Goal: Task Accomplishment & Management: Use online tool/utility

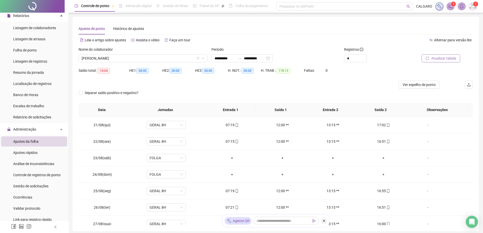
click at [435, 57] on span "Atualizar tabela" at bounding box center [443, 58] width 25 height 6
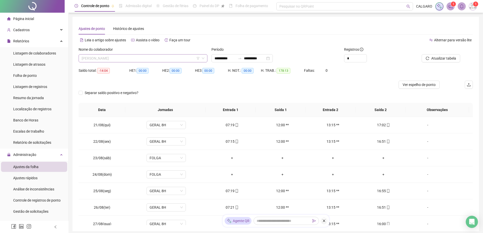
click at [127, 55] on span "[PERSON_NAME]" at bounding box center [143, 58] width 123 height 8
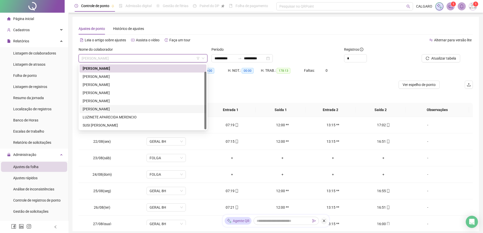
scroll to position [8, 0]
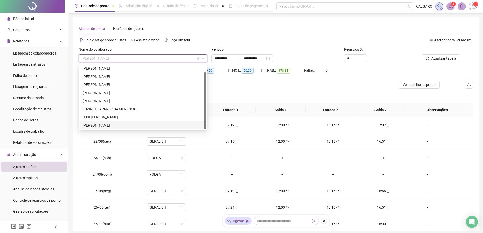
click at [99, 126] on div "[PERSON_NAME]" at bounding box center [143, 125] width 121 height 6
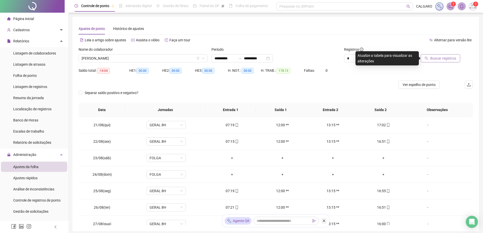
click at [434, 60] on span "Buscar registros" at bounding box center [443, 58] width 26 height 6
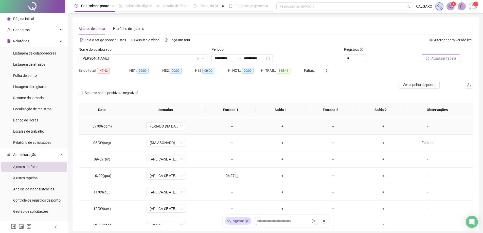
scroll to position [402, 0]
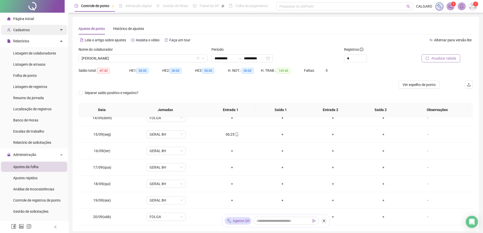
click at [22, 28] on span "Cadastros" at bounding box center [21, 30] width 16 height 4
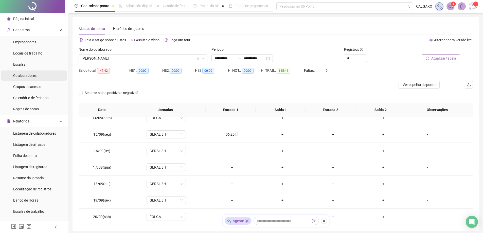
click at [21, 73] on span "Colaboradores" at bounding box center [24, 75] width 23 height 4
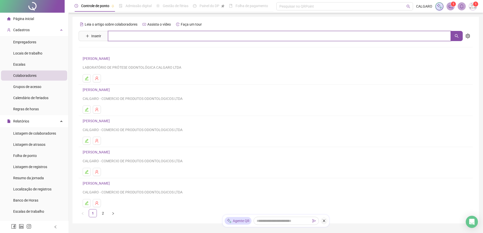
click at [115, 37] on input "text" at bounding box center [279, 36] width 342 height 10
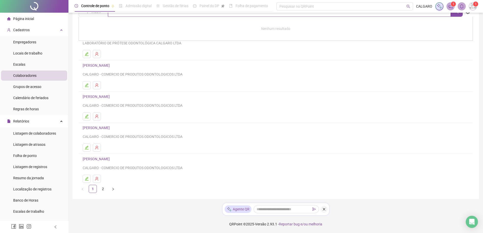
type input "*******"
click at [103, 188] on link "2" at bounding box center [103, 189] width 8 height 8
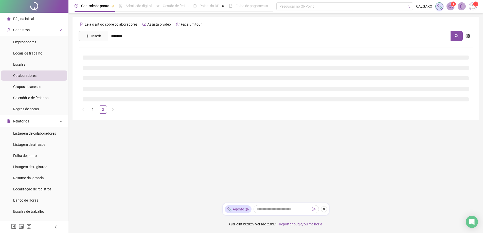
scroll to position [0, 0]
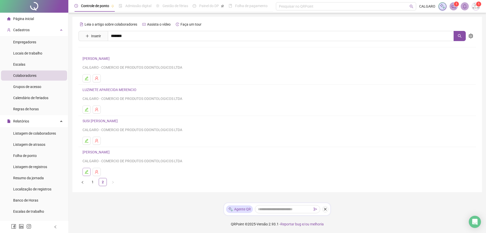
click at [85, 172] on icon "edit" at bounding box center [87, 172] width 4 height 4
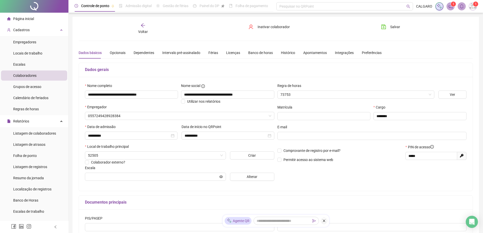
type input "**********"
click at [272, 25] on span "Inativar colaborador" at bounding box center [273, 27] width 32 height 6
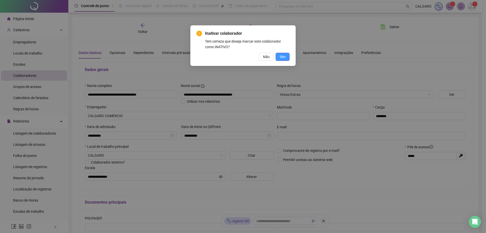
click at [283, 60] on button "Sim" at bounding box center [283, 57] width 14 height 8
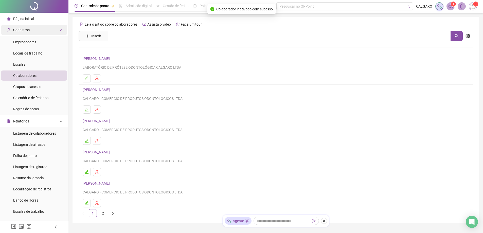
click at [22, 26] on span "Cadastros" at bounding box center [18, 30] width 23 height 10
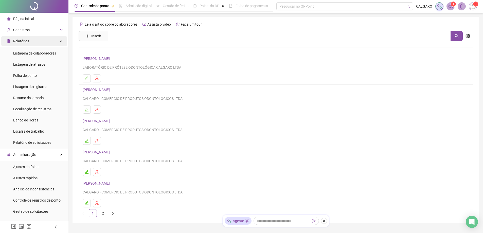
click at [24, 43] on span "Relatórios" at bounding box center [21, 41] width 16 height 4
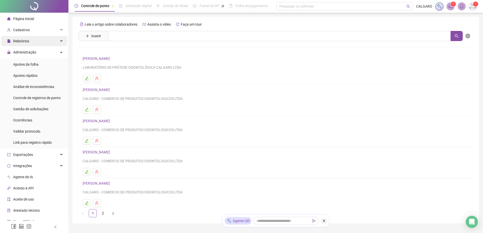
click at [28, 41] on span "Relatórios" at bounding box center [21, 41] width 16 height 4
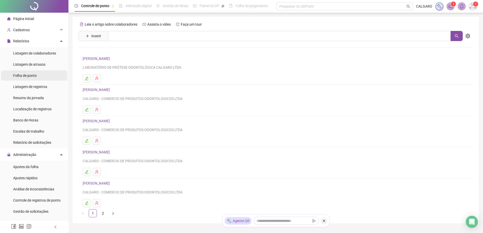
click at [31, 74] on span "Folha de ponto" at bounding box center [25, 75] width 24 height 4
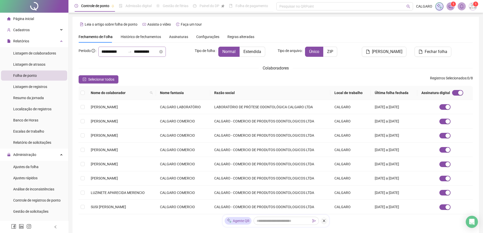
click at [114, 55] on div "**********" at bounding box center [131, 52] width 67 height 10
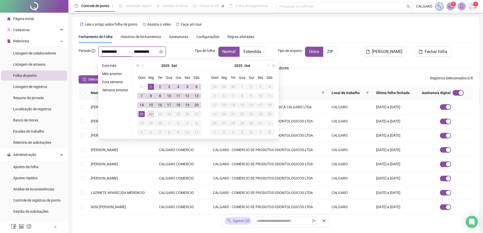
click at [114, 52] on input "**********" at bounding box center [113, 52] width 24 height 6
click at [142, 66] on span "prev-year" at bounding box center [143, 65] width 3 height 3
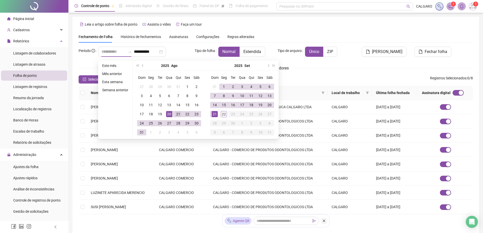
type input "**********"
click at [177, 114] on div "21" at bounding box center [178, 114] width 6 height 6
type input "**********"
click at [267, 104] on div "20" at bounding box center [269, 105] width 6 height 6
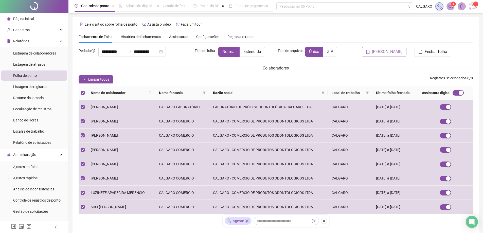
click at [381, 53] on span "[PERSON_NAME]" at bounding box center [387, 52] width 30 height 6
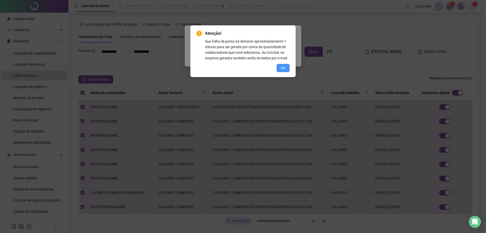
click at [283, 65] on span "OK" at bounding box center [283, 68] width 5 height 6
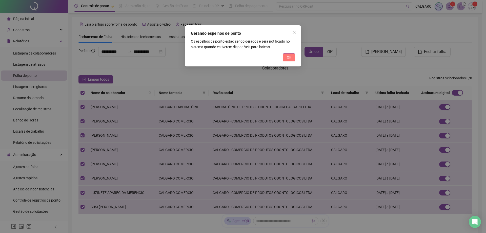
click at [289, 58] on span "Ok" at bounding box center [289, 57] width 4 height 6
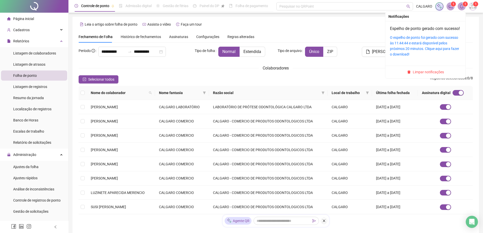
click at [463, 5] on sup "1" at bounding box center [464, 4] width 5 height 5
click at [441, 45] on link "O espelho de ponto foi gerado com sucesso às 11:44:44 e estará disponível pelos…" at bounding box center [424, 45] width 69 height 21
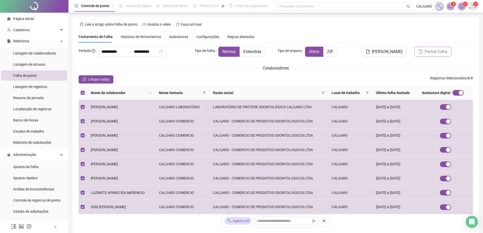
click at [430, 53] on span "Fechar folha" at bounding box center [435, 52] width 23 height 6
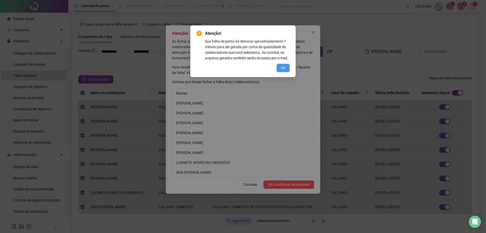
click at [284, 70] on span "OK" at bounding box center [283, 68] width 5 height 6
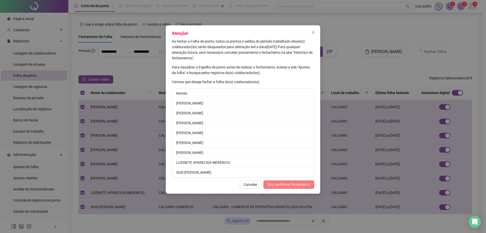
click at [290, 184] on span "Sim, confirmar fechamento" at bounding box center [289, 185] width 43 height 6
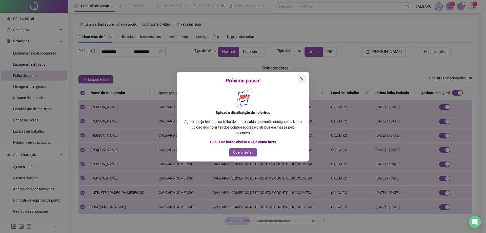
click at [302, 80] on icon "close" at bounding box center [302, 79] width 4 height 4
